Goal: Task Accomplishment & Management: Use online tool/utility

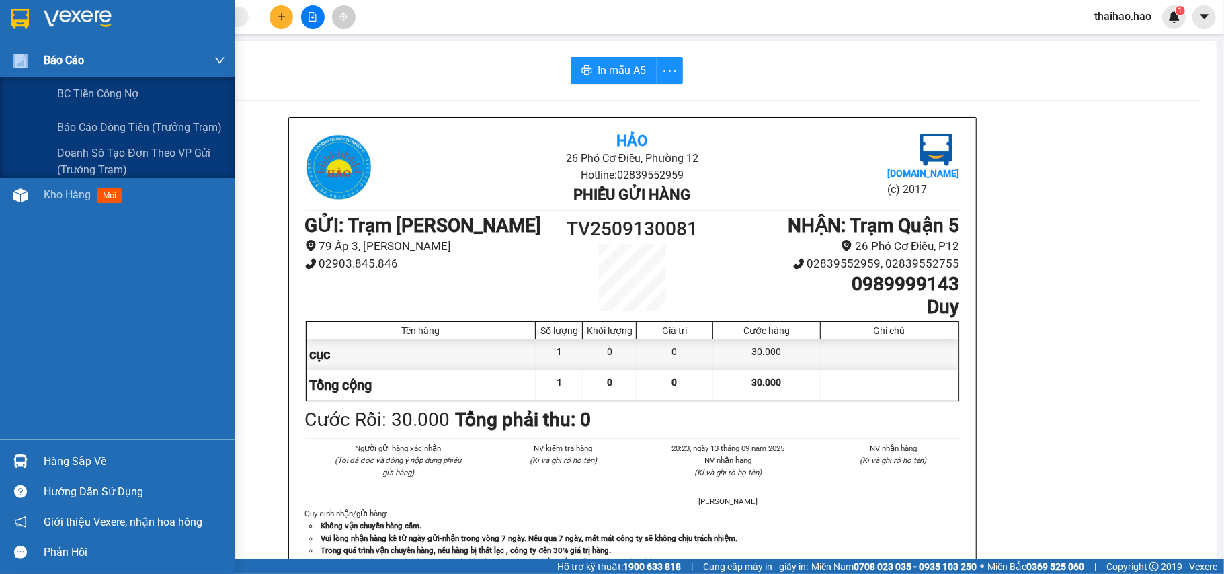
click at [46, 74] on div "Báo cáo" at bounding box center [117, 61] width 235 height 34
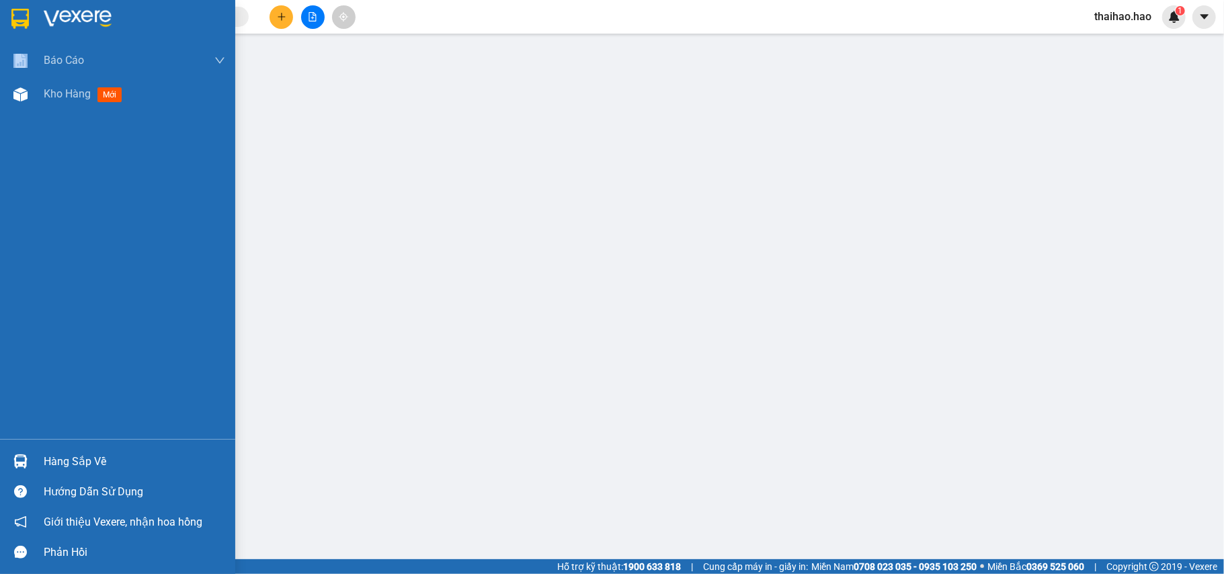
drag, startPoint x: 56, startPoint y: 97, endPoint x: 175, endPoint y: 149, distance: 129.7
click at [60, 95] on span "Kho hàng" at bounding box center [67, 93] width 47 height 13
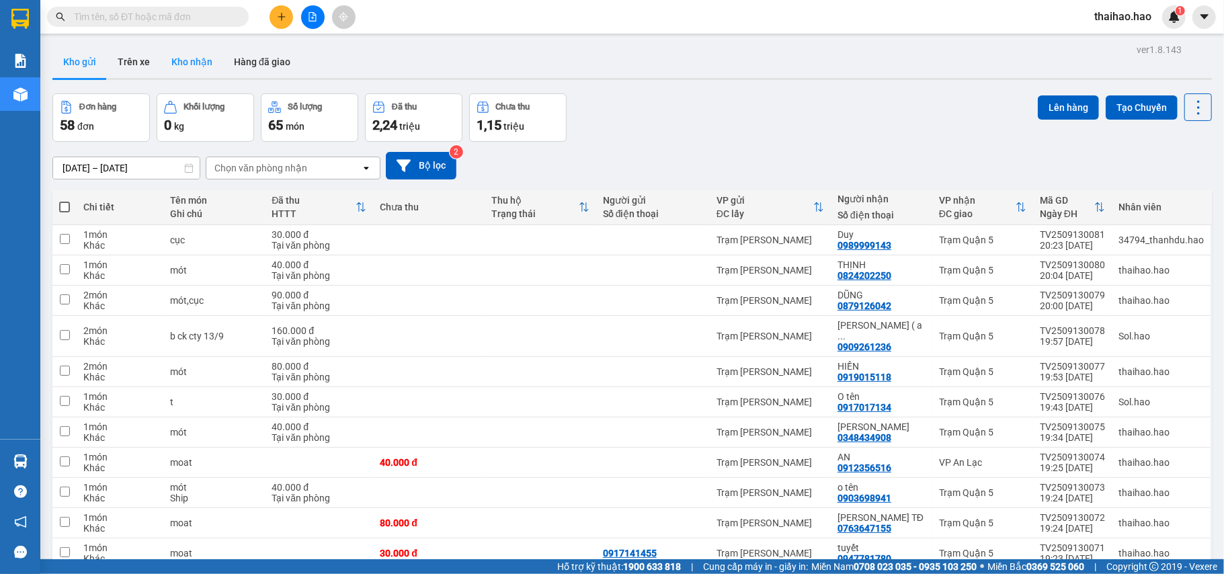
click at [218, 67] on button "Kho nhận" at bounding box center [192, 62] width 62 height 32
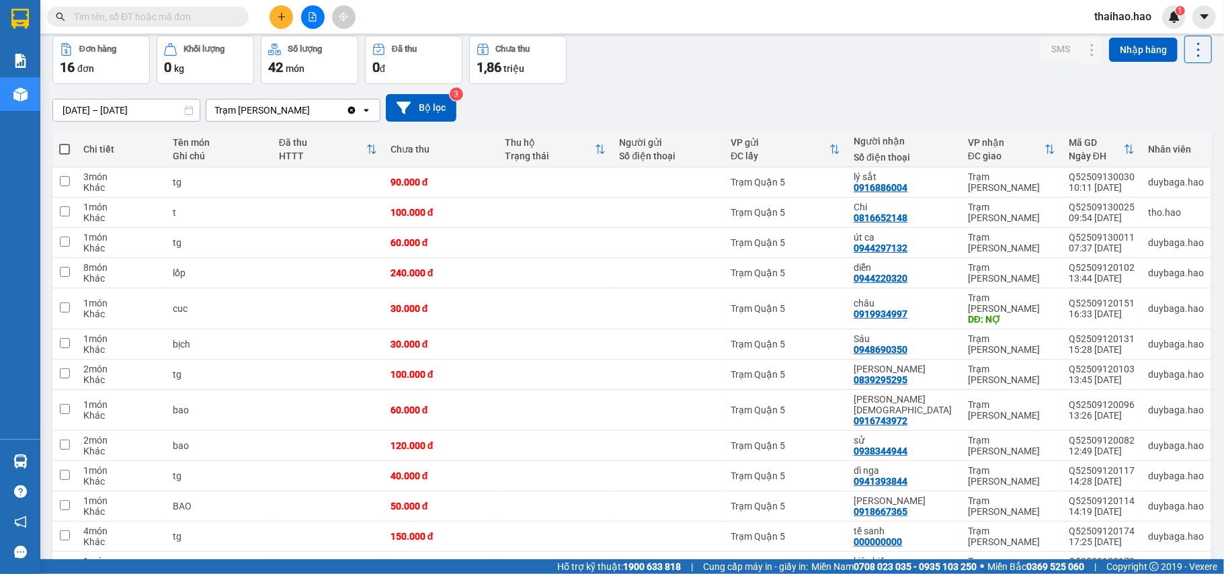
scroll to position [89, 0]
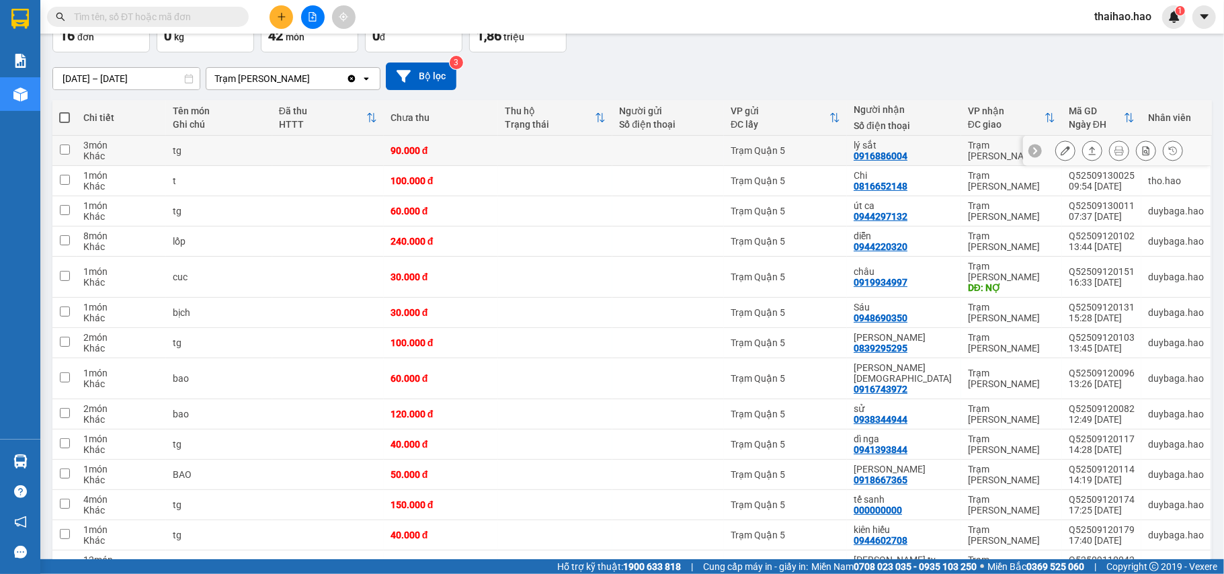
click at [1068, 146] on div at bounding box center [1119, 150] width 128 height 20
click at [1082, 146] on div at bounding box center [1092, 150] width 20 height 20
click at [1085, 151] on button at bounding box center [1092, 151] width 19 height 24
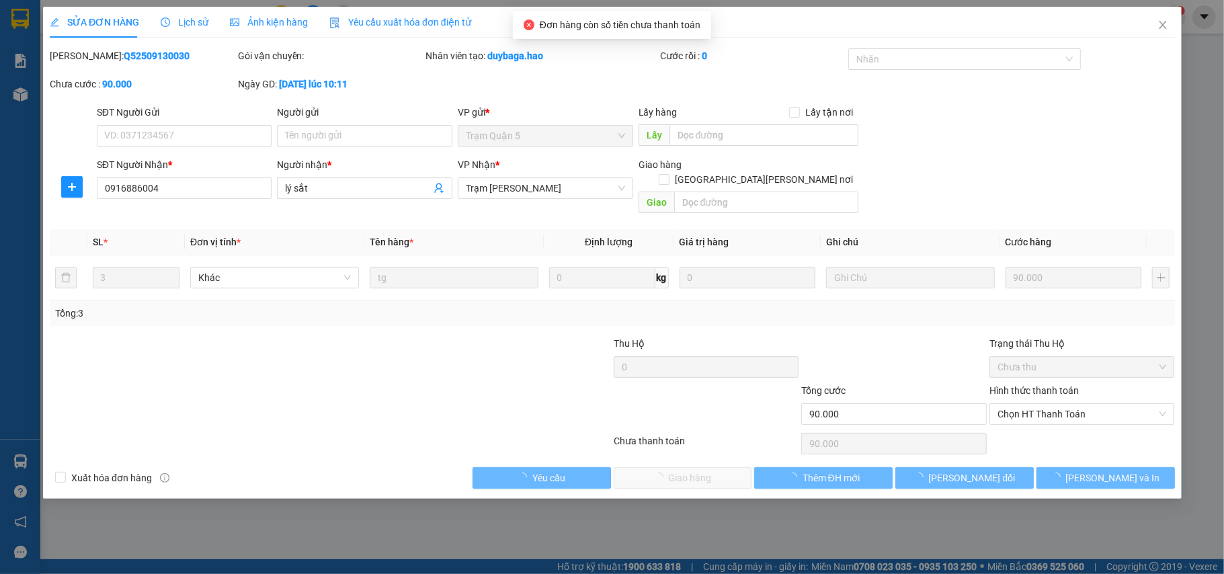
type input "0916886004"
type input "lý sắt"
type input "90.000"
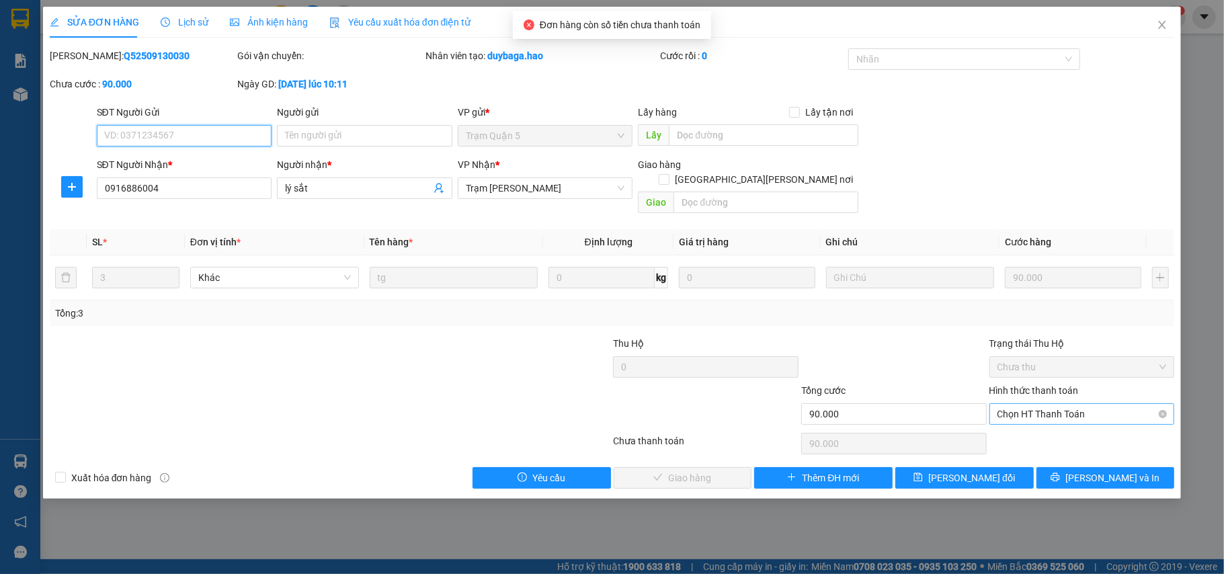
click at [1056, 404] on span "Chọn HT Thanh Toán" at bounding box center [1081, 414] width 169 height 20
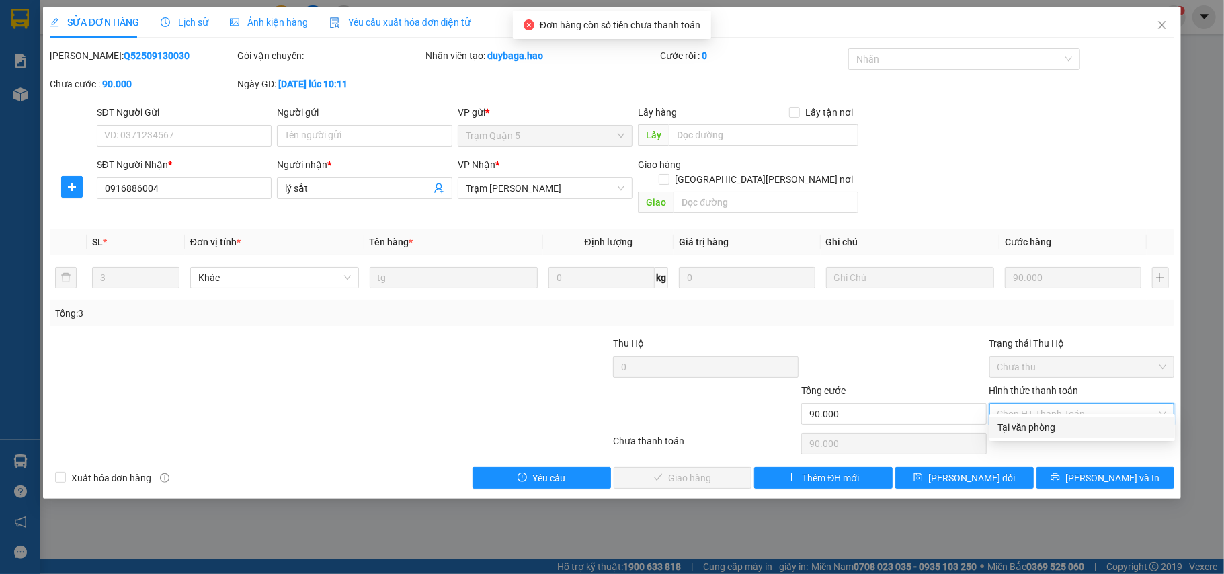
click at [1052, 418] on div "Tại văn phòng" at bounding box center [1081, 428] width 185 height 22
type input "0"
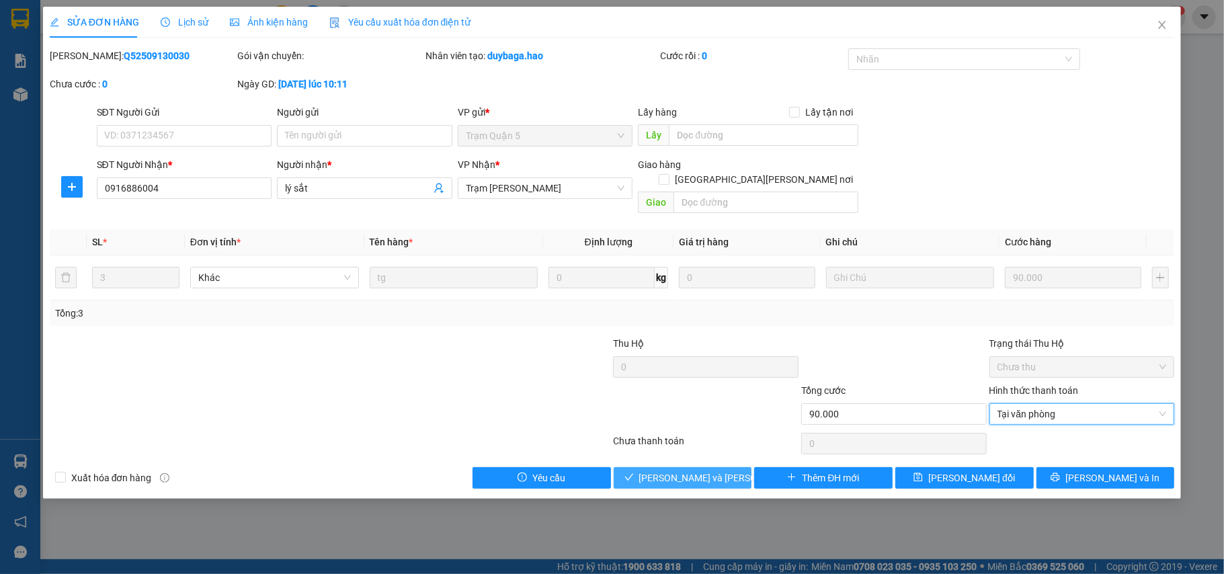
click at [729, 474] on button "Lưu và Giao hàng" at bounding box center [682, 478] width 138 height 22
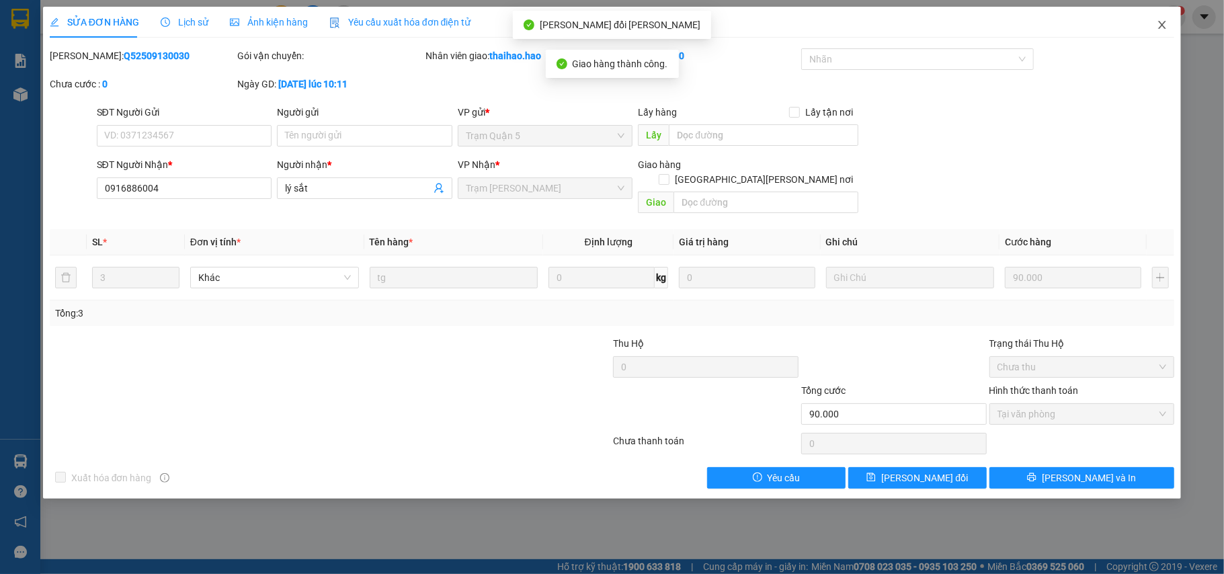
click at [1167, 15] on span "Close" at bounding box center [1162, 26] width 38 height 38
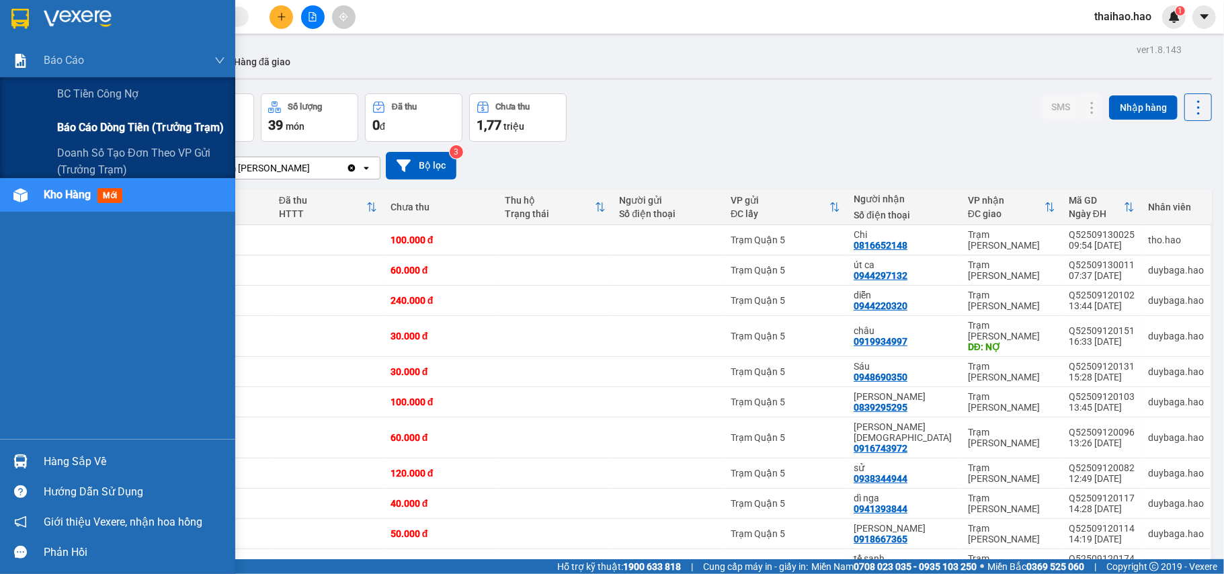
click at [81, 124] on span "Báo cáo dòng tiền (trưởng trạm)" at bounding box center [140, 127] width 167 height 17
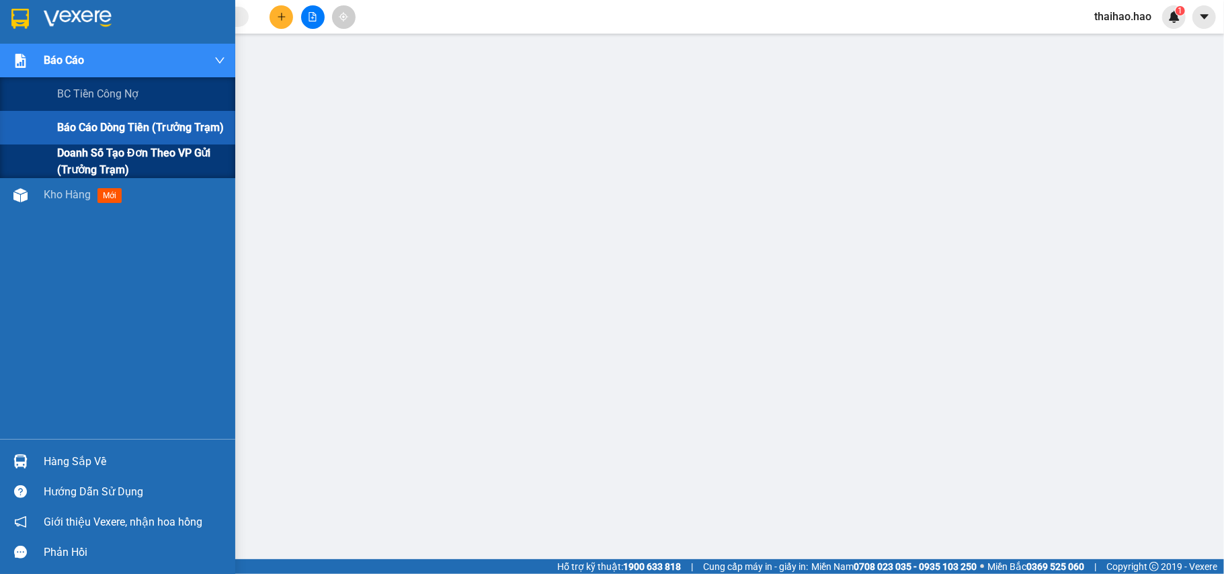
click at [116, 162] on span "Doanh số tạo đơn theo VP gửi (trưởng trạm)" at bounding box center [141, 161] width 168 height 34
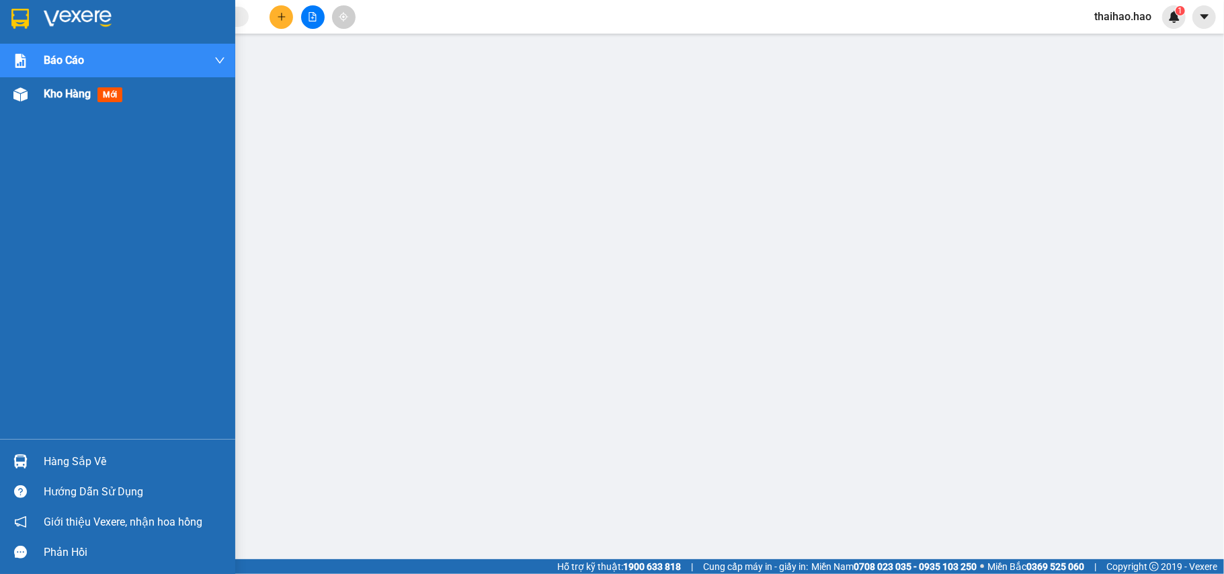
click at [32, 87] on div "Kho hàng mới" at bounding box center [117, 94] width 235 height 34
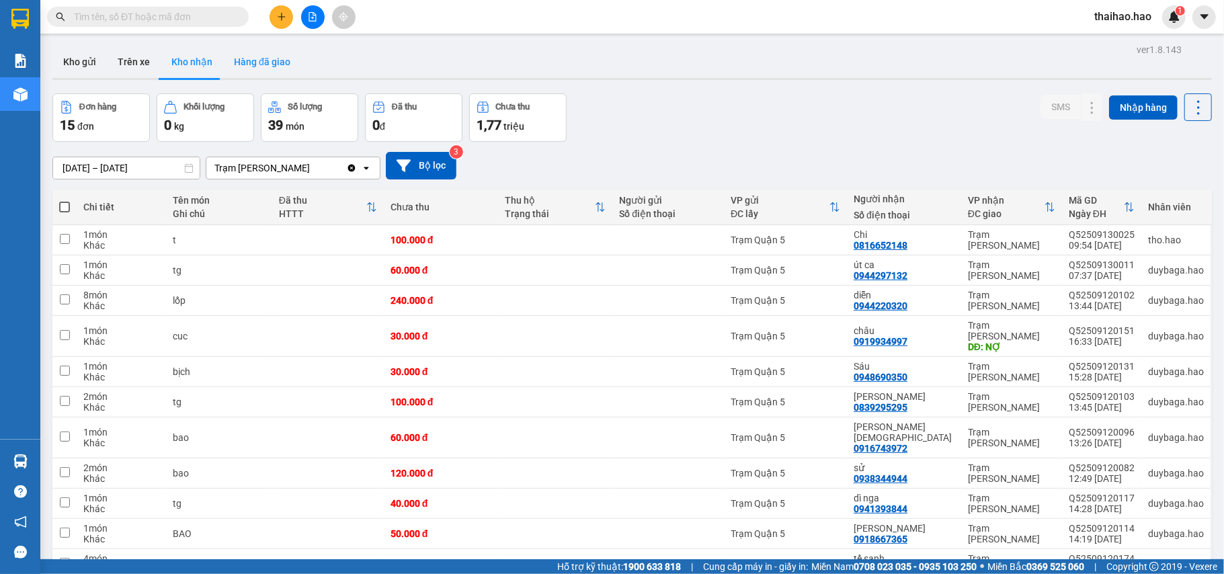
click at [290, 58] on button "Hàng đã giao" at bounding box center [262, 62] width 78 height 32
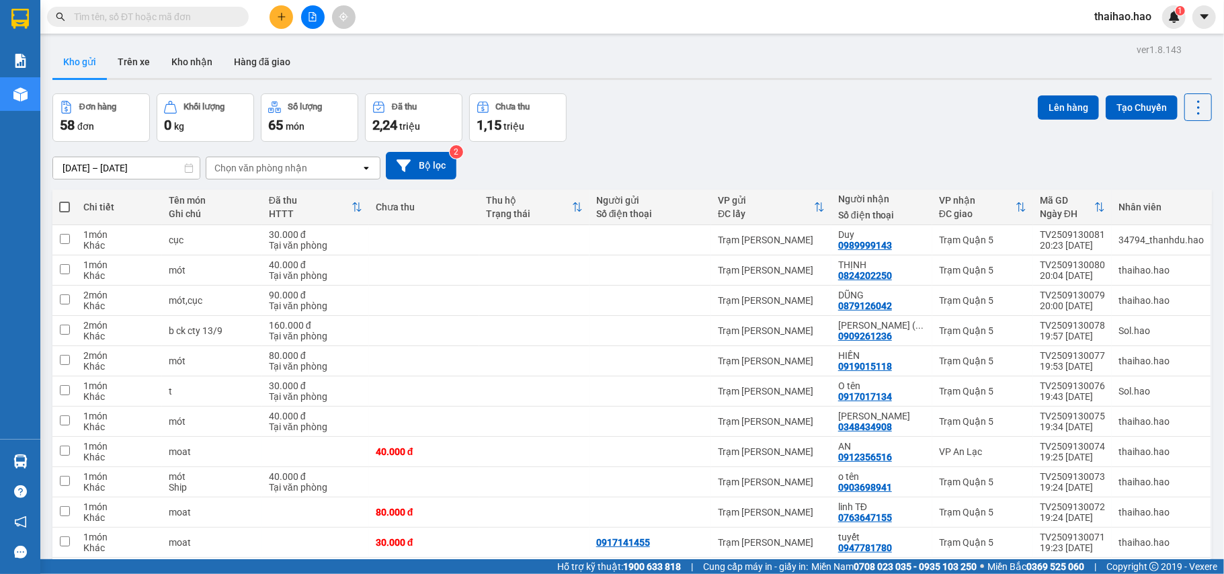
click at [70, 208] on th at bounding box center [64, 207] width 24 height 36
click at [71, 200] on th at bounding box center [64, 207] width 24 height 36
click at [57, 207] on th at bounding box center [64, 207] width 24 height 36
click at [62, 208] on span at bounding box center [64, 207] width 11 height 11
click at [65, 200] on input "checkbox" at bounding box center [65, 200] width 0 height 0
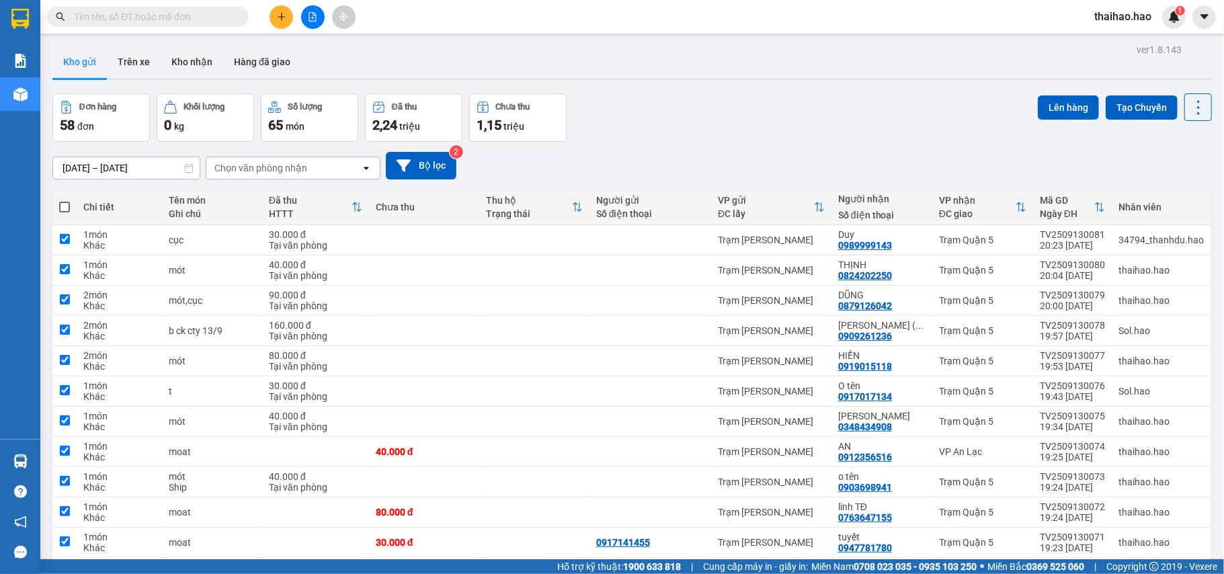
checkbox input "true"
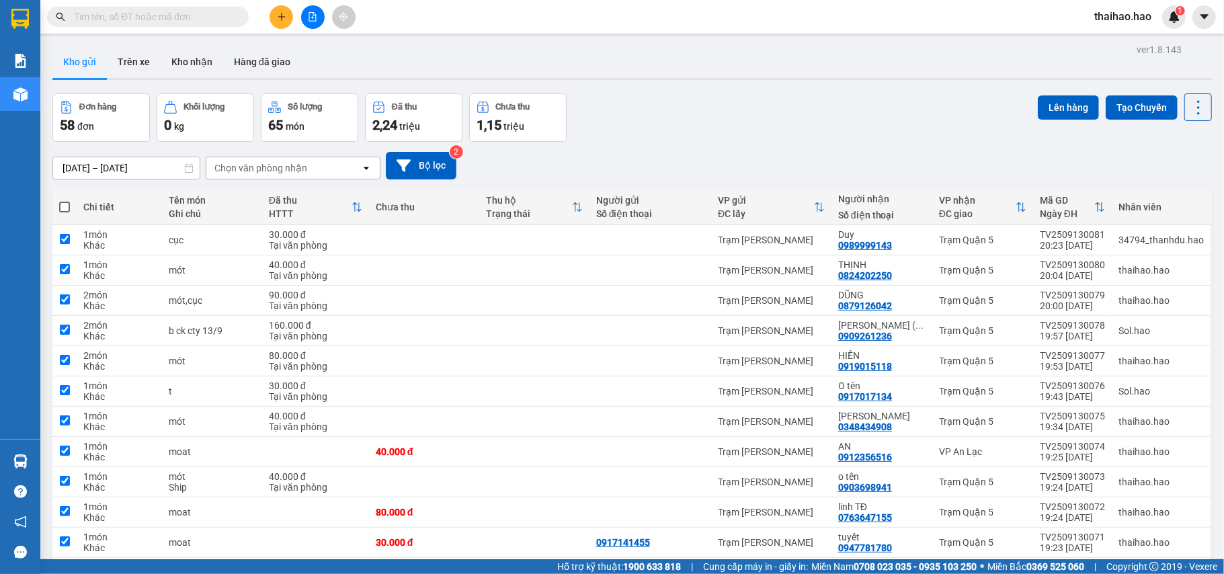
checkbox input "true"
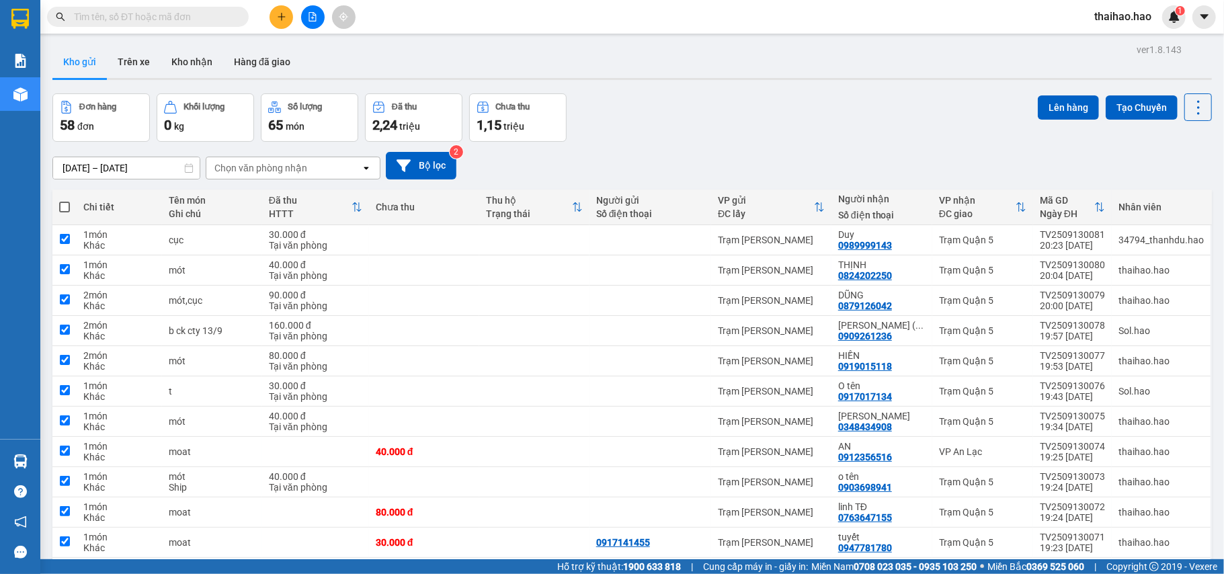
checkbox input "true"
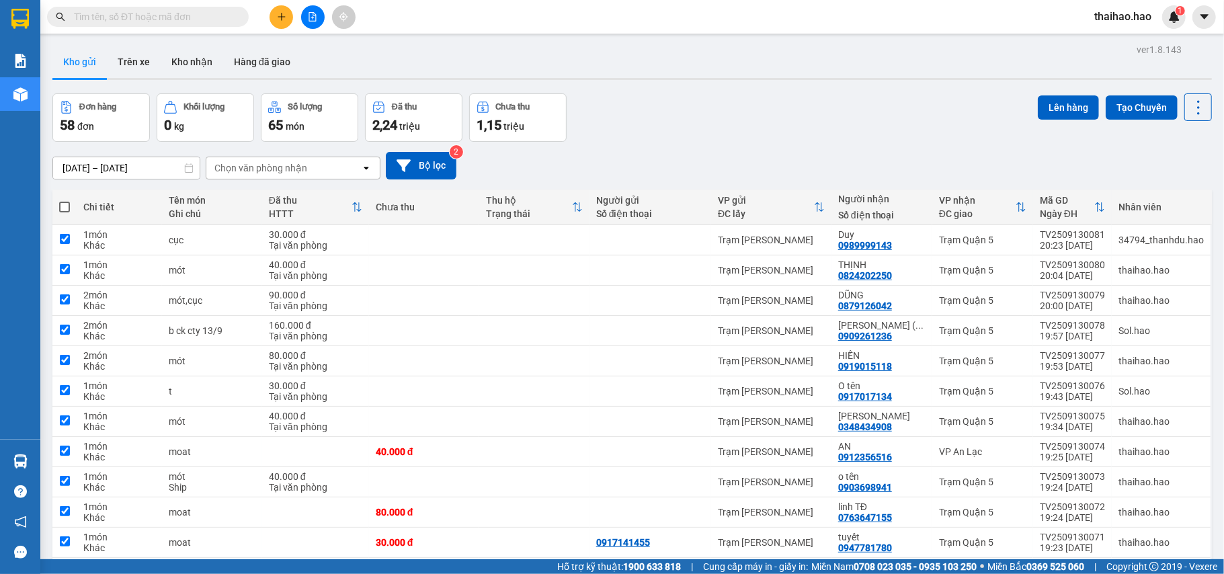
checkbox input "true"
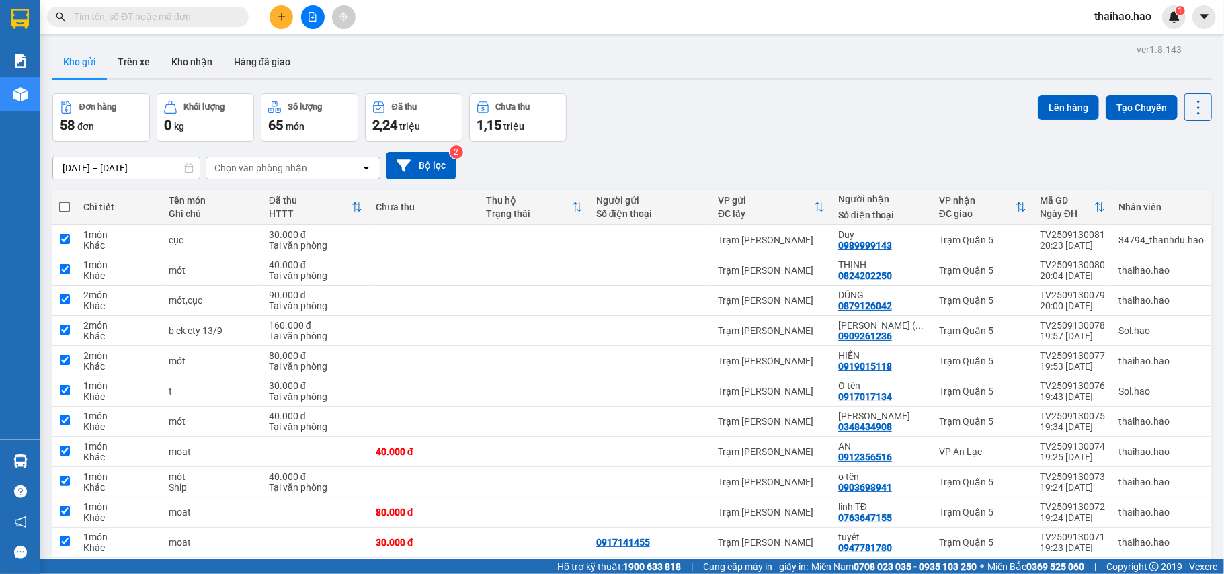
checkbox input "true"
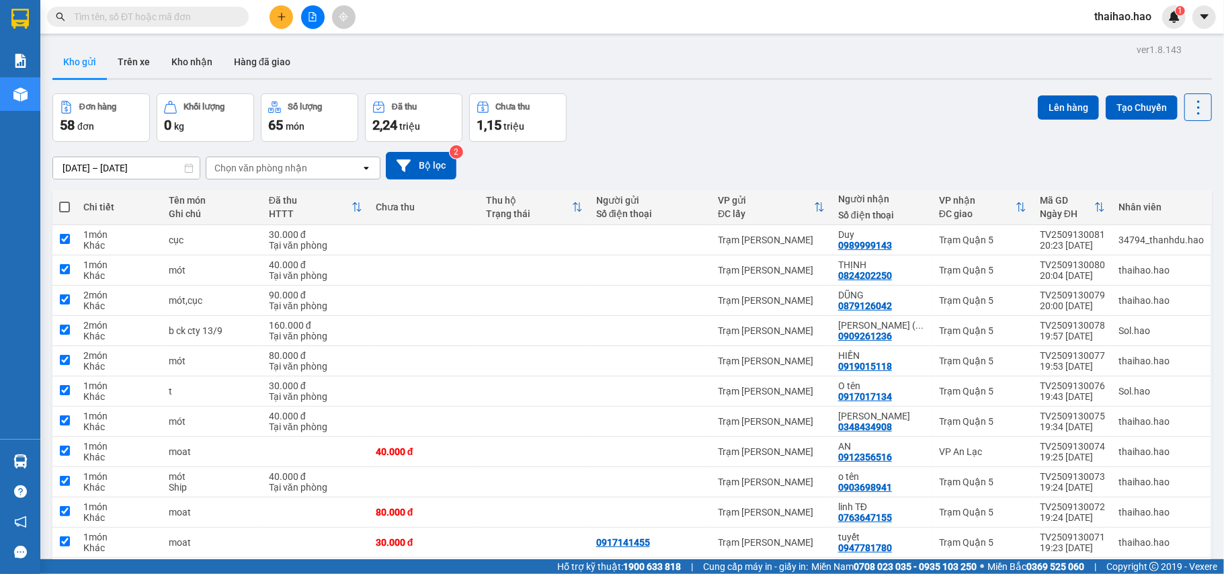
checkbox input "true"
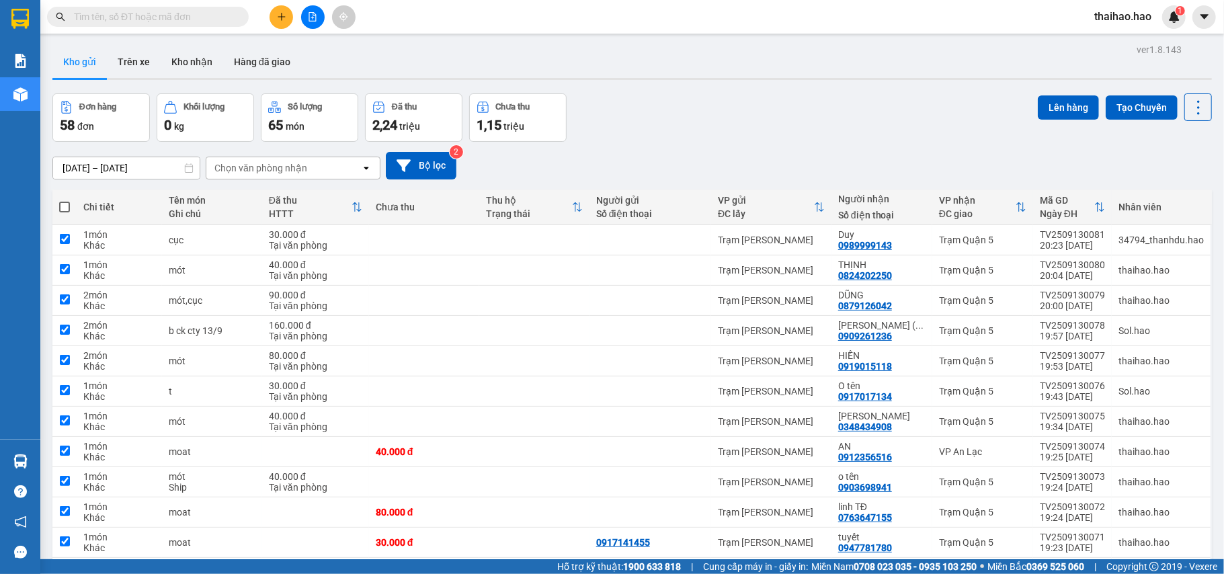
checkbox input "true"
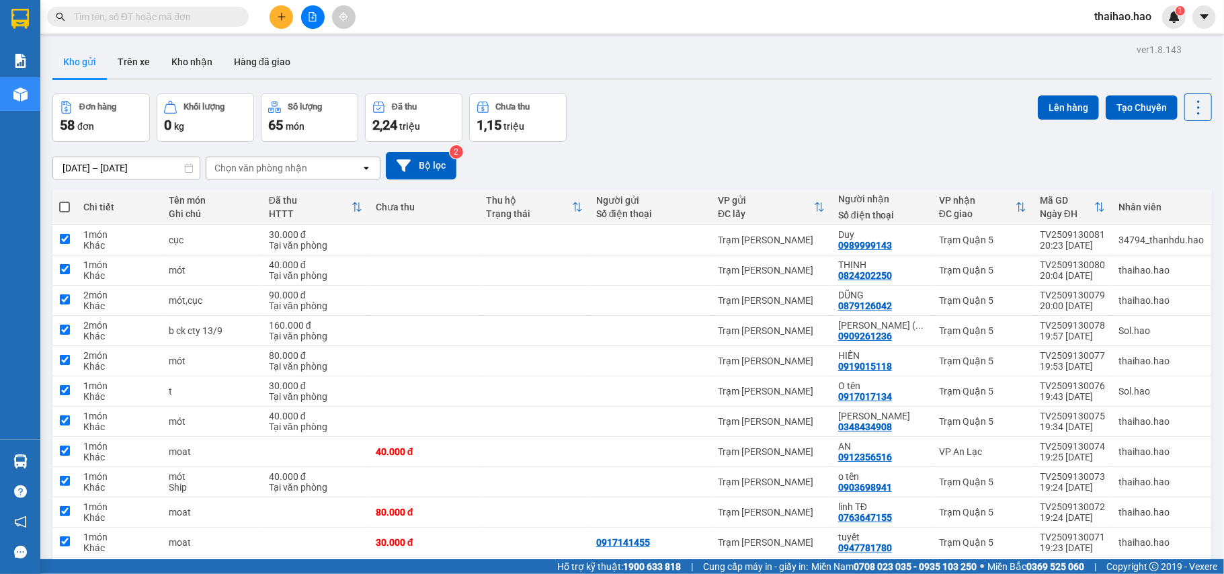
checkbox input "true"
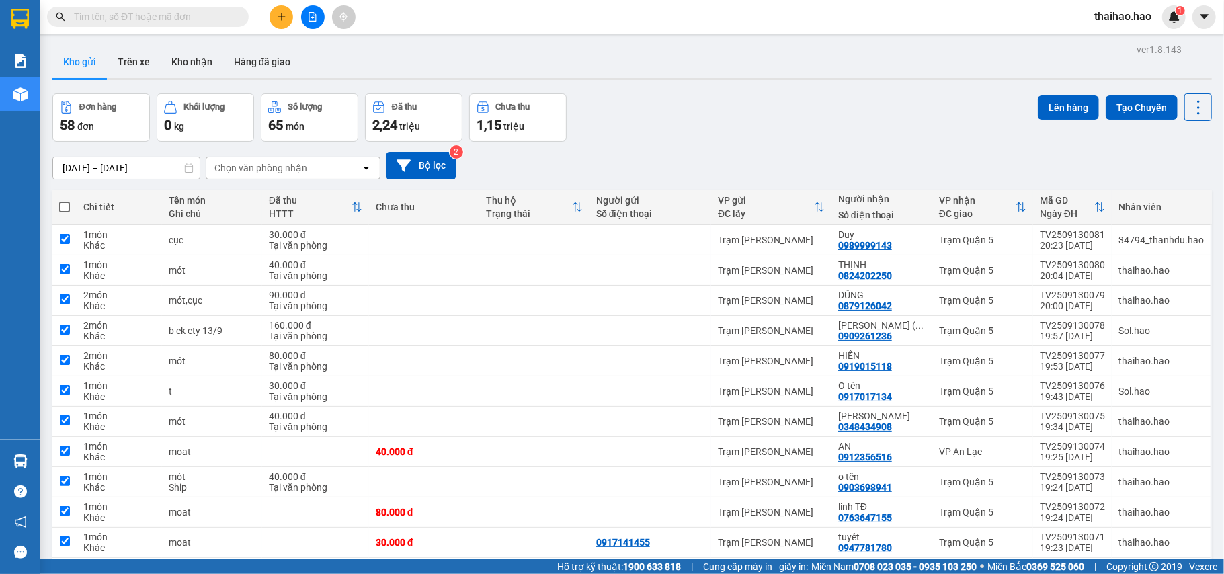
checkbox input "true"
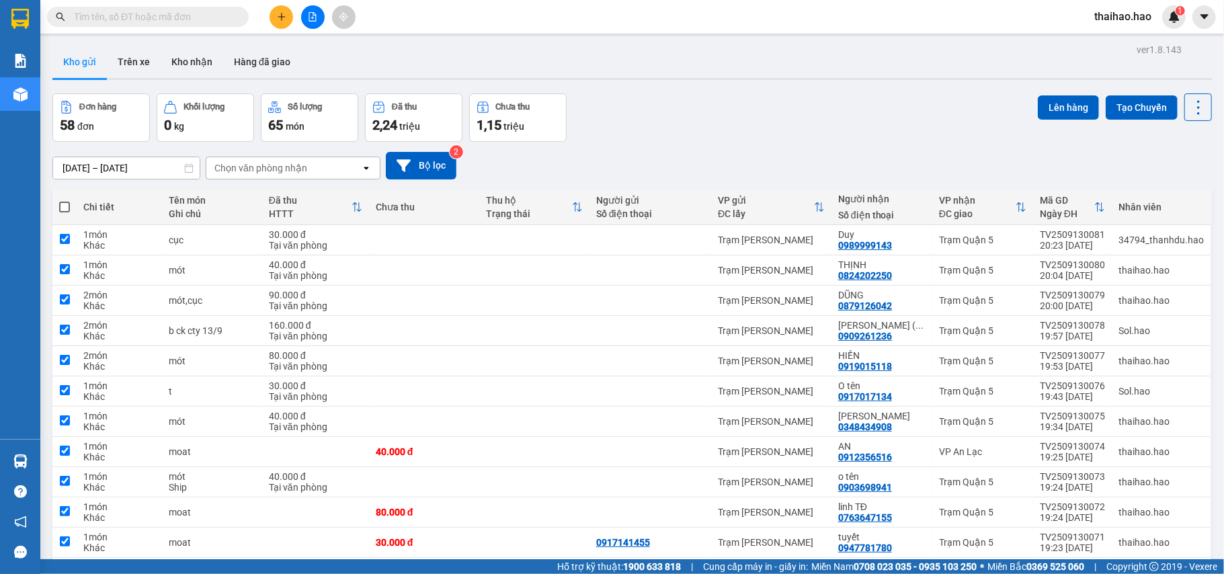
checkbox input "true"
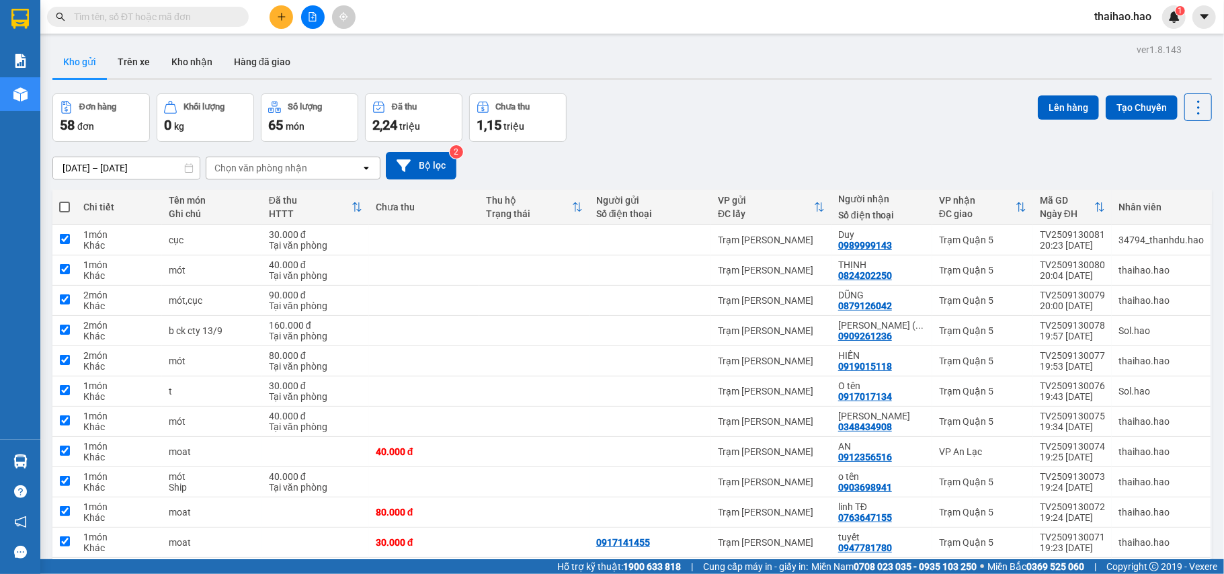
checkbox input "true"
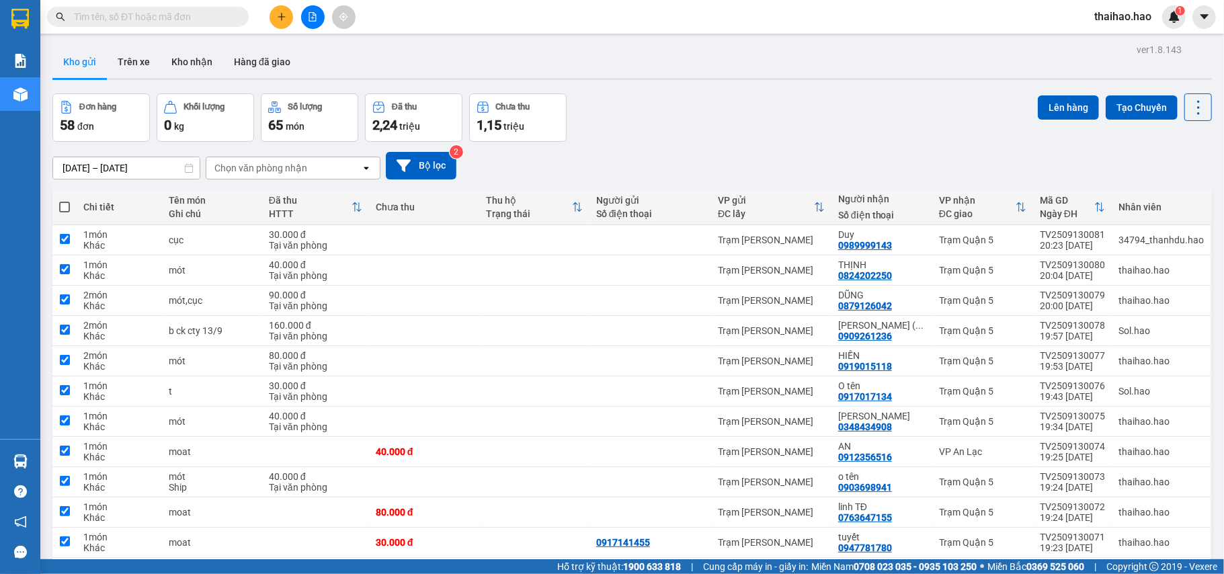
checkbox input "true"
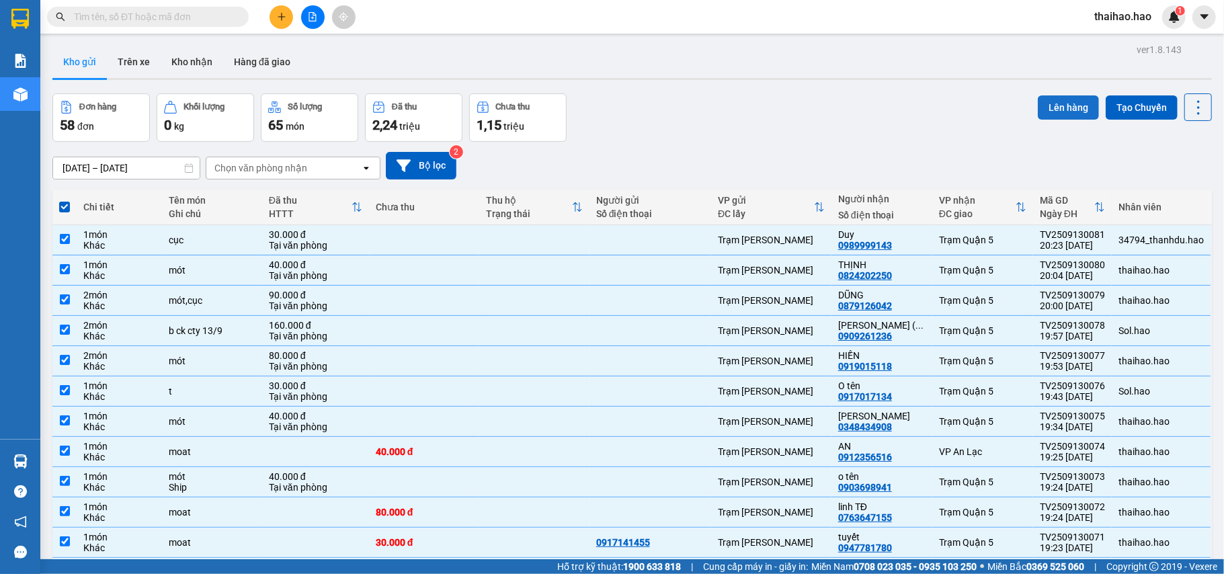
click at [917, 99] on button "Lên hàng" at bounding box center [1068, 107] width 61 height 24
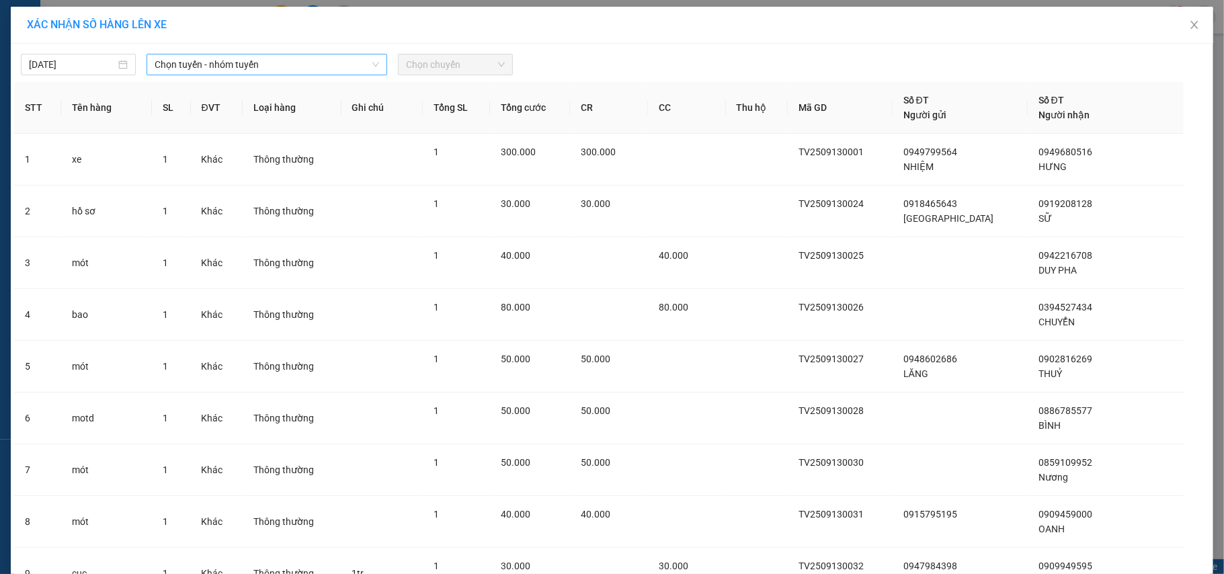
click at [261, 65] on span "Chọn tuyến - nhóm tuyến" at bounding box center [267, 64] width 224 height 20
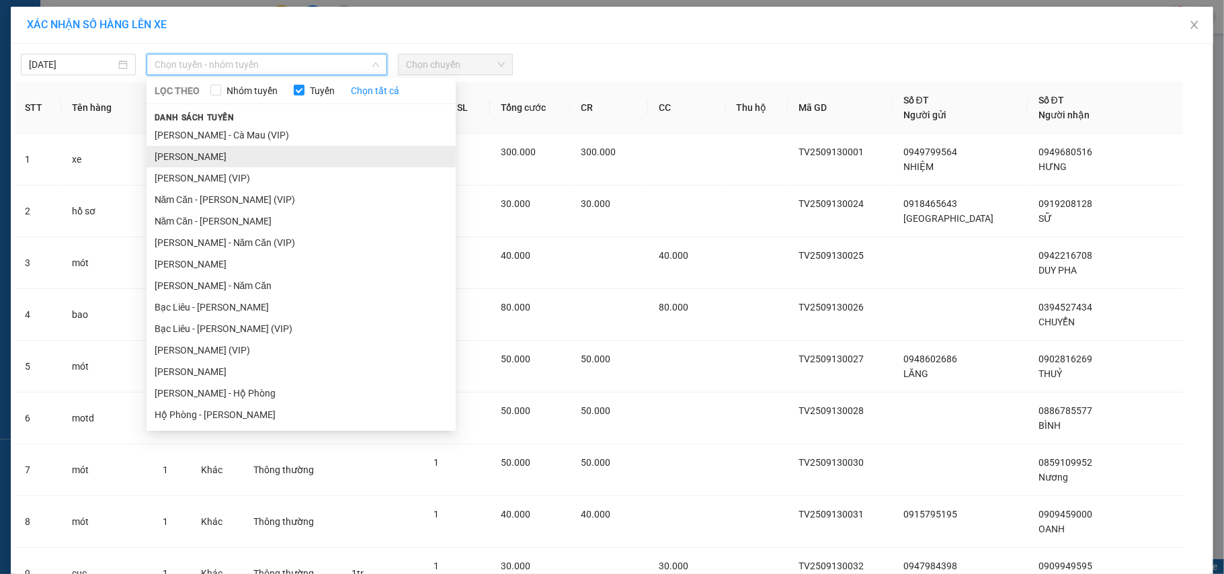
click at [234, 161] on li "[PERSON_NAME]" at bounding box center [300, 157] width 309 height 22
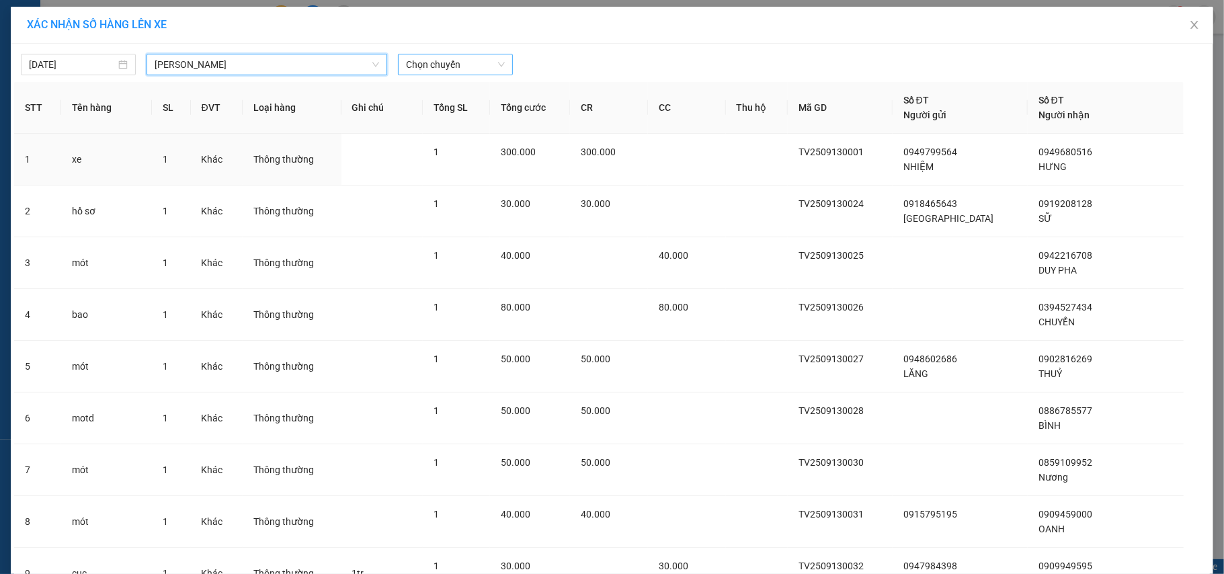
click at [442, 60] on span "Chọn chuyến" at bounding box center [455, 64] width 99 height 20
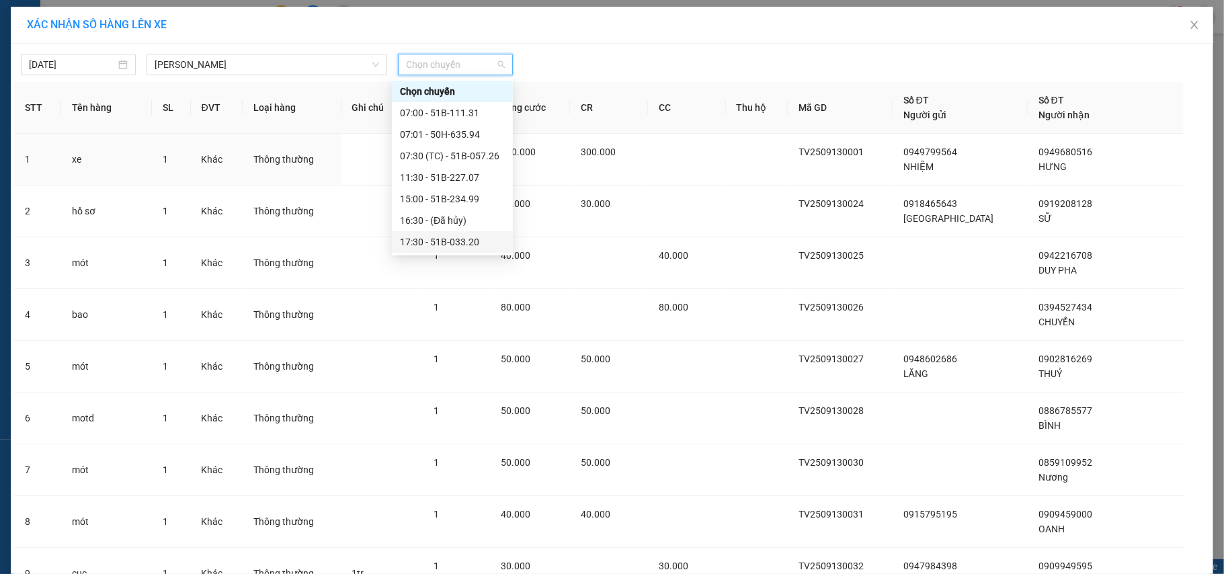
scroll to position [151, 0]
click at [447, 189] on div "22:00 - 51H-112.73" at bounding box center [452, 199] width 121 height 22
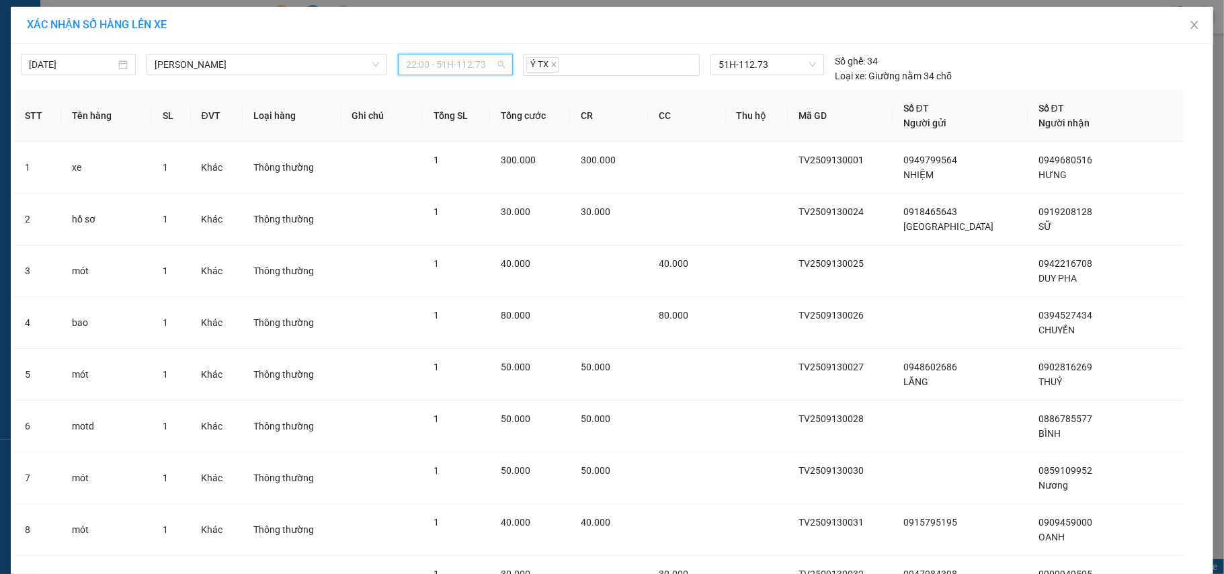
click at [463, 67] on span "22:00 - 51H-112.73" at bounding box center [455, 64] width 99 height 20
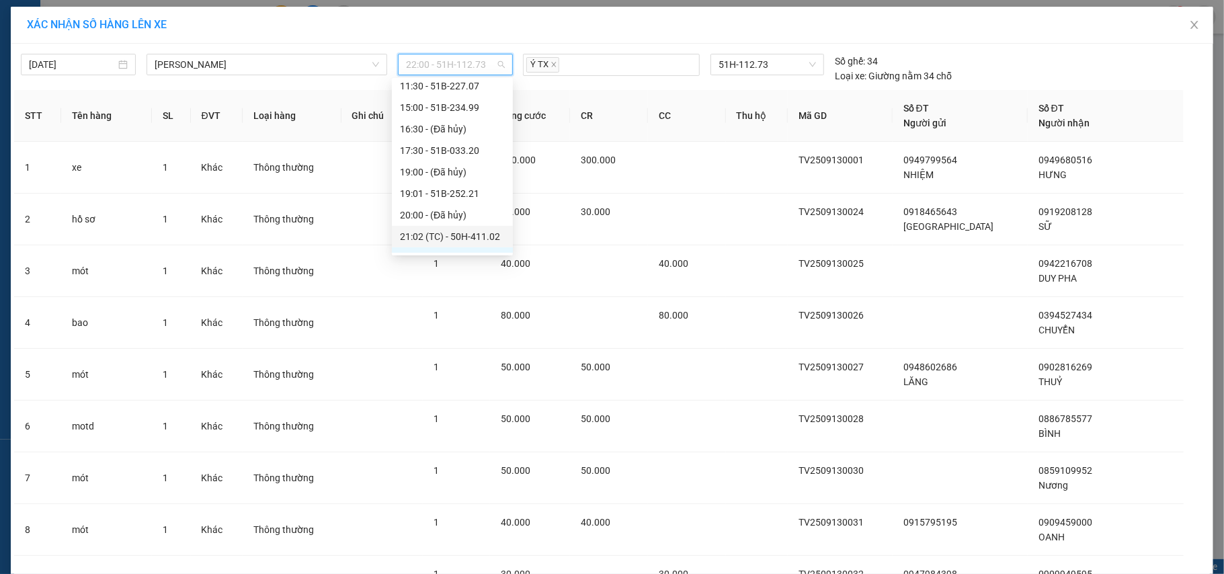
scroll to position [60, 0]
click at [455, 180] on div "17:30 - 51B-033.20" at bounding box center [452, 181] width 105 height 15
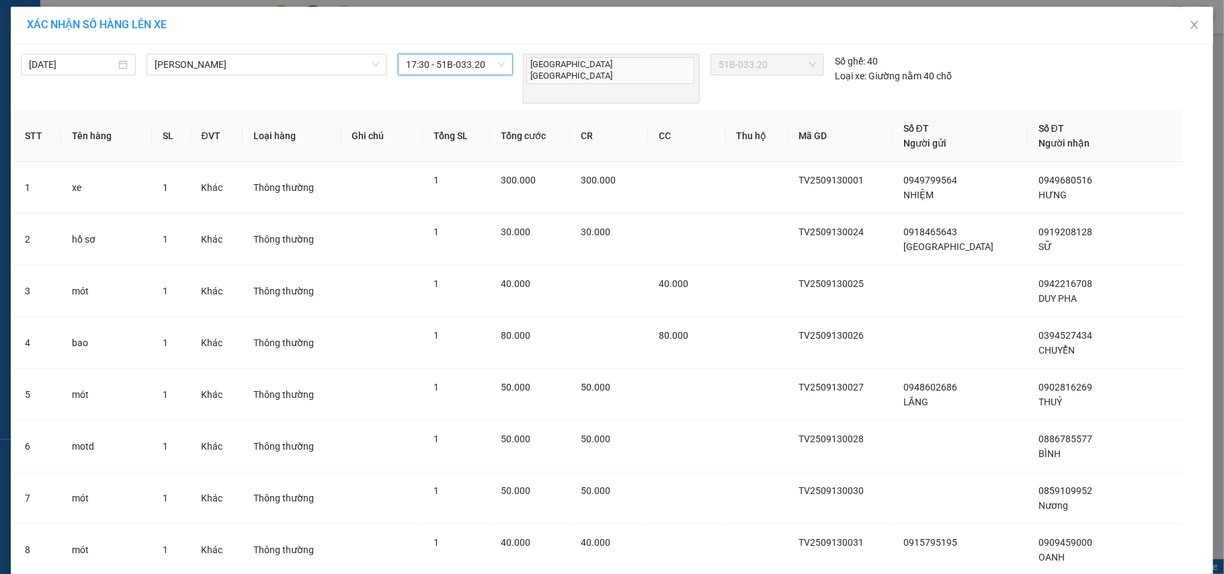
click at [453, 71] on span "17:30 - 51B-033.20" at bounding box center [455, 64] width 99 height 20
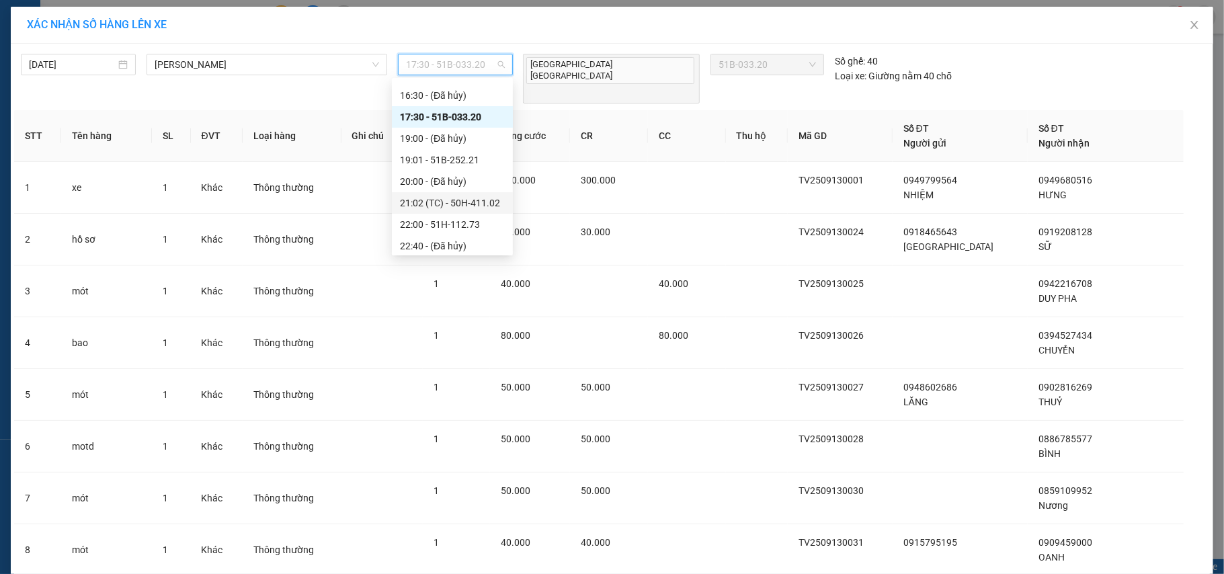
scroll to position [151, 0]
click at [442, 197] on div "22:00 - 51H-112.73" at bounding box center [452, 199] width 105 height 15
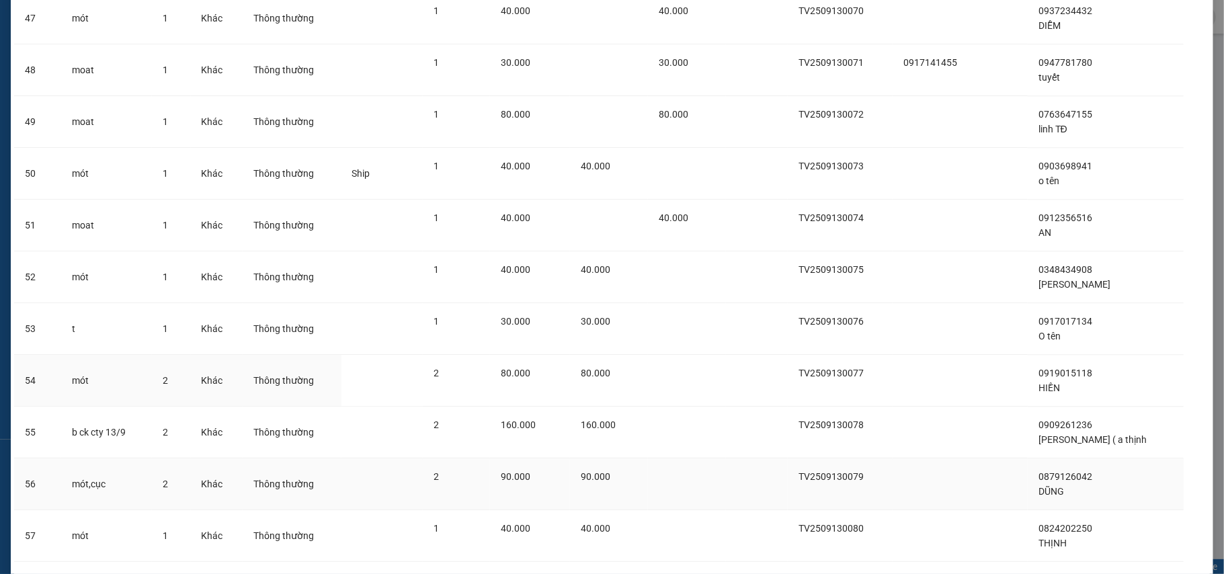
scroll to position [2680, 0]
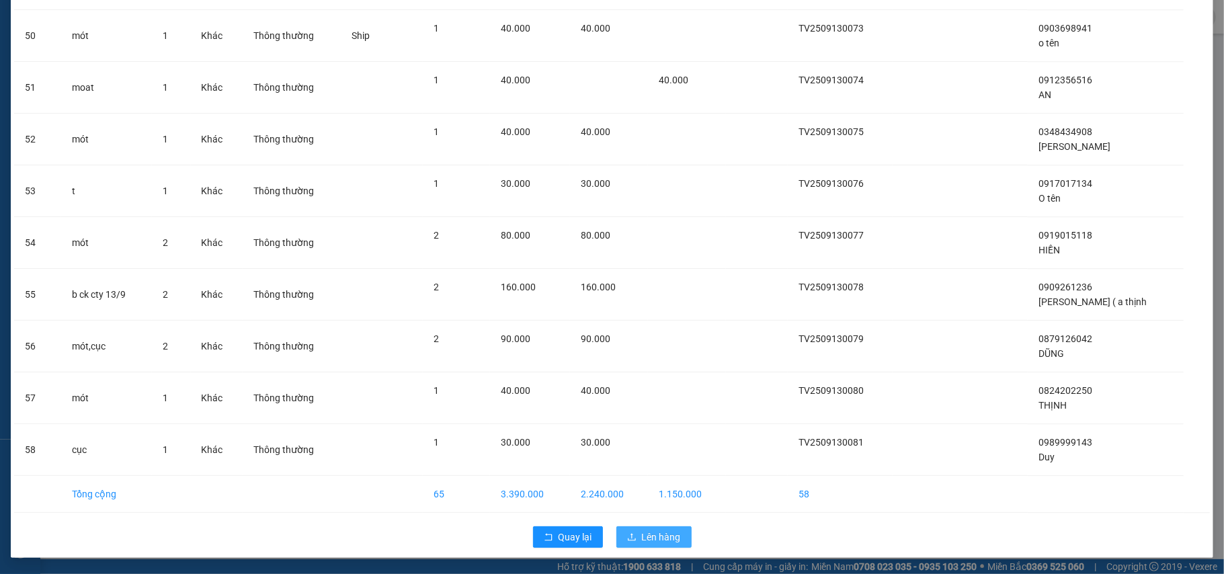
click at [646, 429] on span "Lên hàng" at bounding box center [661, 537] width 39 height 15
